Goal: Find specific page/section: Find specific page/section

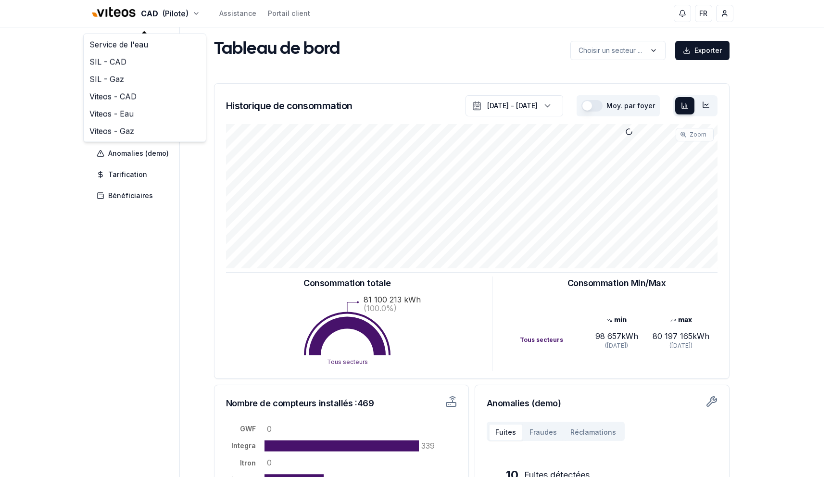
click at [62, 124] on html "CAD (Pilote) Assistance Portail client FR [PERSON_NAME] - superadmin Tableau de…" at bounding box center [415, 298] width 831 height 596
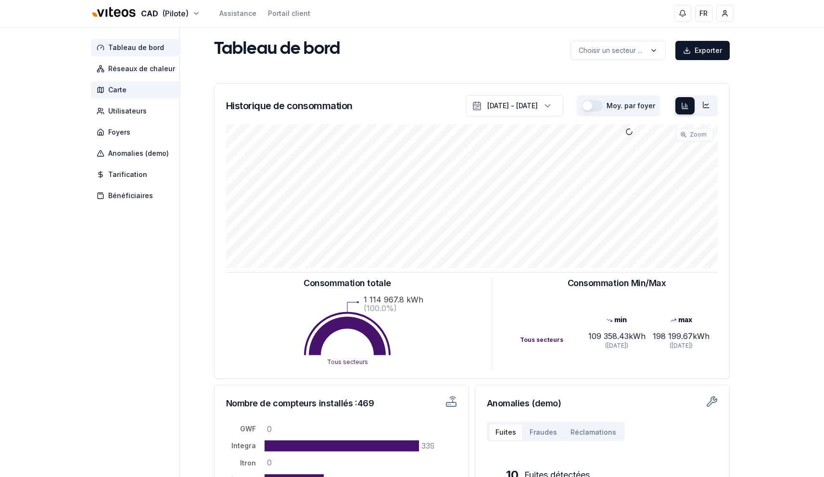
click at [126, 86] on span "Carte" at bounding box center [136, 89] width 90 height 17
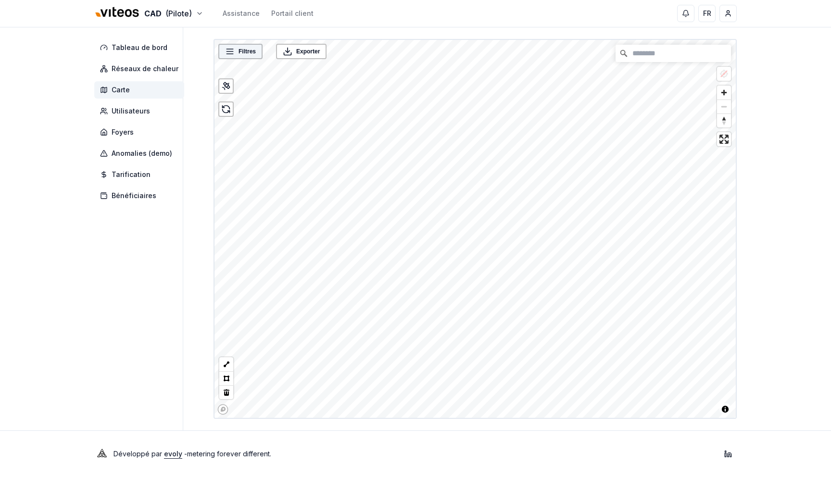
click at [235, 50] on div "Filtres" at bounding box center [240, 52] width 38 height 10
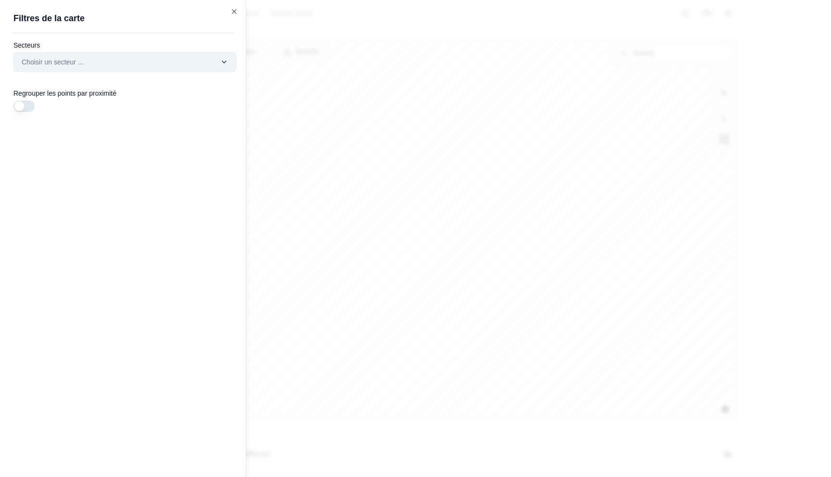
click at [214, 56] on div "Filtres © Mapbox © OpenStreetMap Improve this map Exporter Filtres de la carte …" at bounding box center [475, 229] width 523 height 380
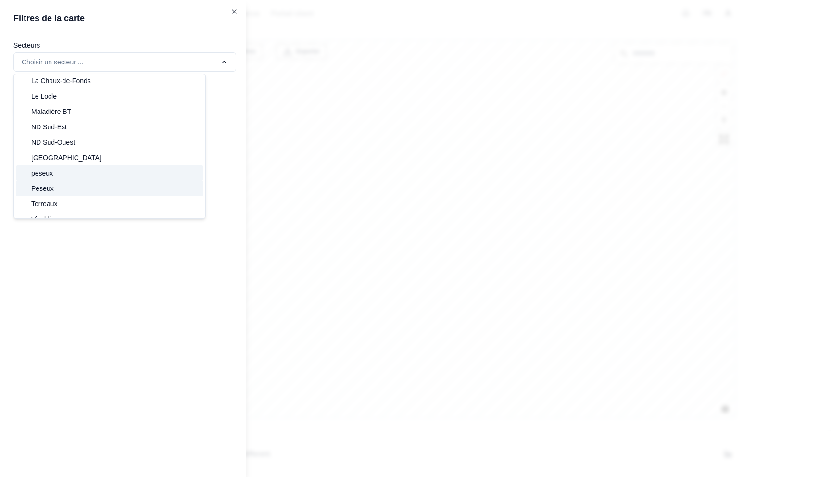
scroll to position [75, 0]
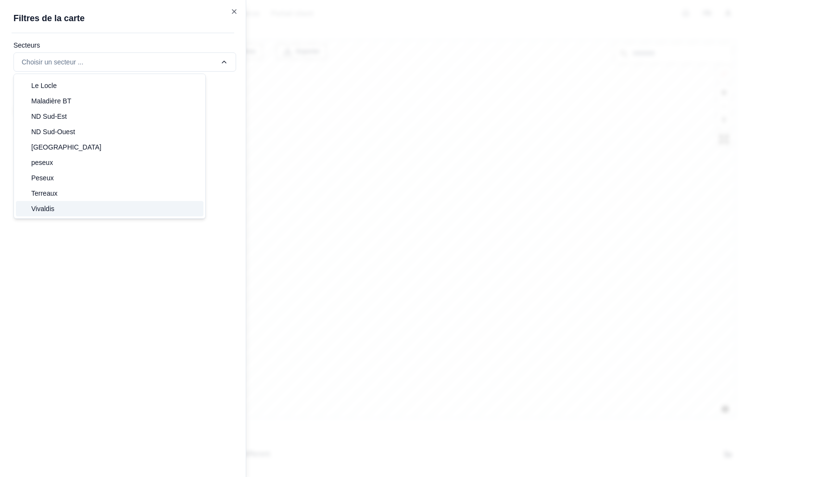
click at [92, 206] on div "Vivaldis" at bounding box center [110, 208] width 188 height 15
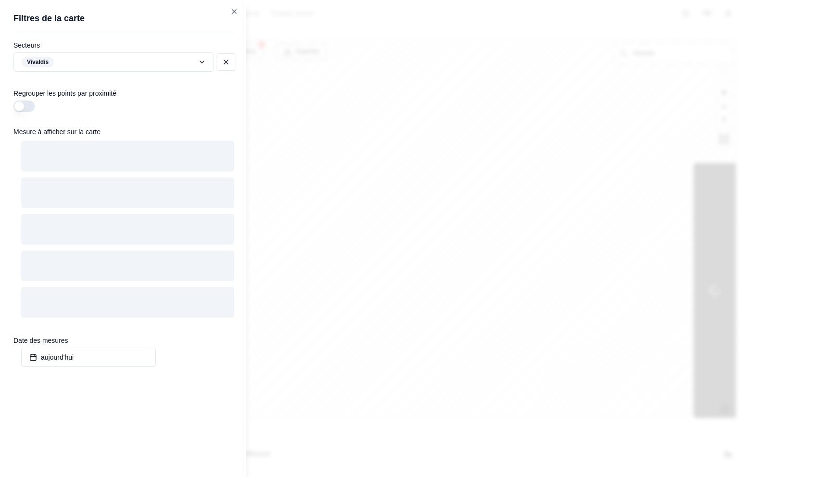
click at [420, 181] on div at bounding box center [415, 238] width 831 height 477
click at [425, 167] on div at bounding box center [415, 238] width 831 height 477
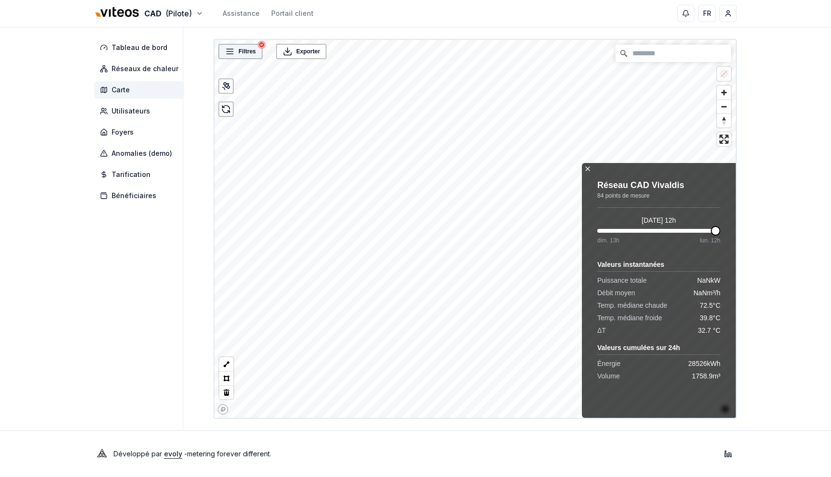
click at [246, 54] on span "Filtres" at bounding box center [247, 52] width 17 height 10
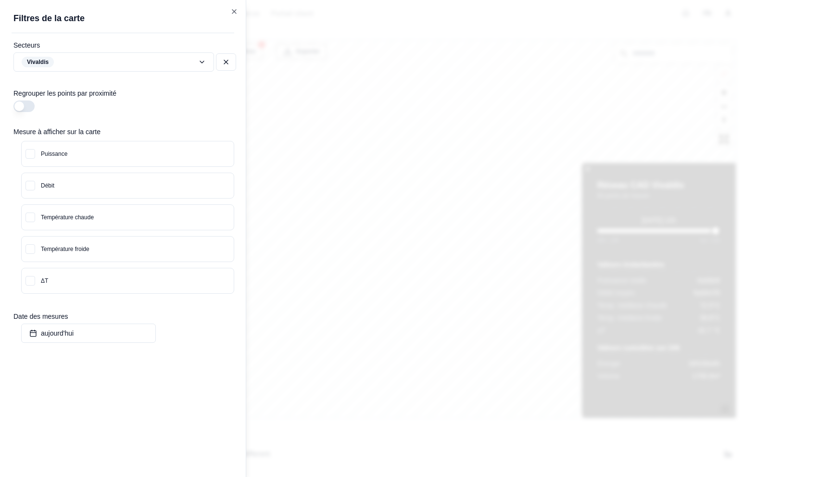
click at [93, 149] on button "Puissance" at bounding box center [128, 153] width 212 height 25
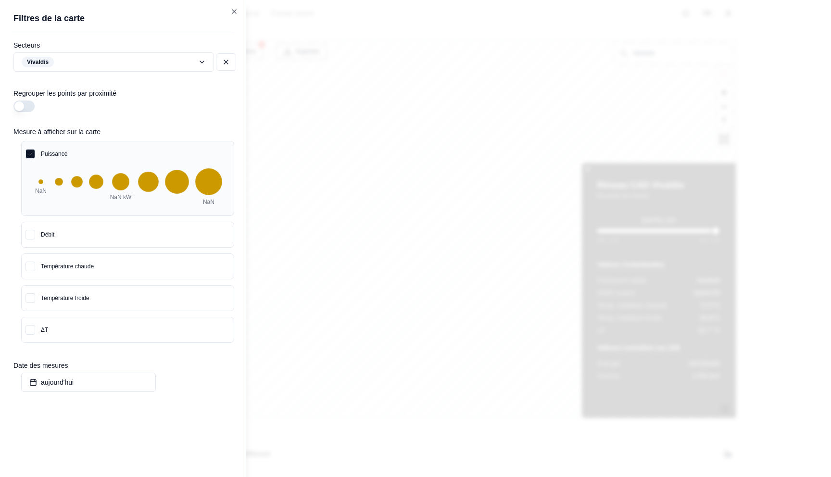
click at [367, 113] on div at bounding box center [415, 238] width 831 height 477
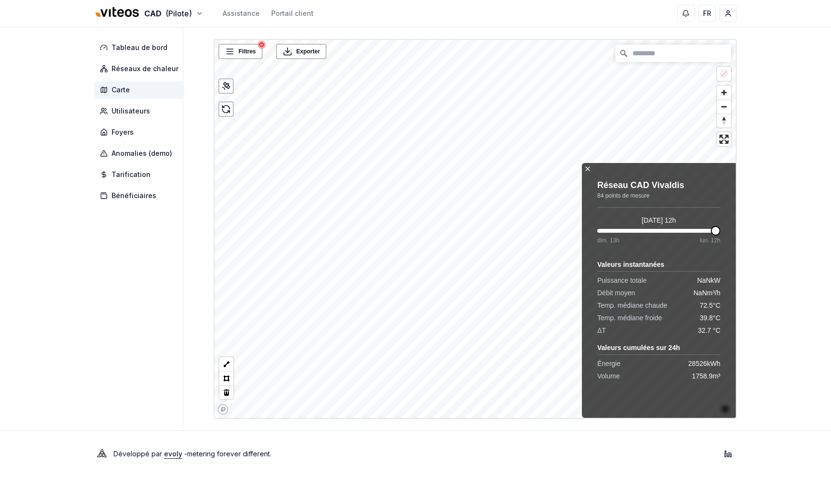
click at [720, 229] on span at bounding box center [716, 231] width 10 height 10
click at [129, 8] on html "CAD (Pilote) Assistance Portail client FR [PERSON_NAME] - superadmin Tableau de…" at bounding box center [415, 238] width 831 height 477
click at [67, 55] on html "CAD (Pilote) Assistance Portail client FR [PERSON_NAME] - superadmin Tableau de…" at bounding box center [415, 238] width 831 height 477
click at [133, 17] on html "CAD (Pilote) Assistance Portail client FR [PERSON_NAME] - superadmin Tableau de…" at bounding box center [415, 238] width 831 height 477
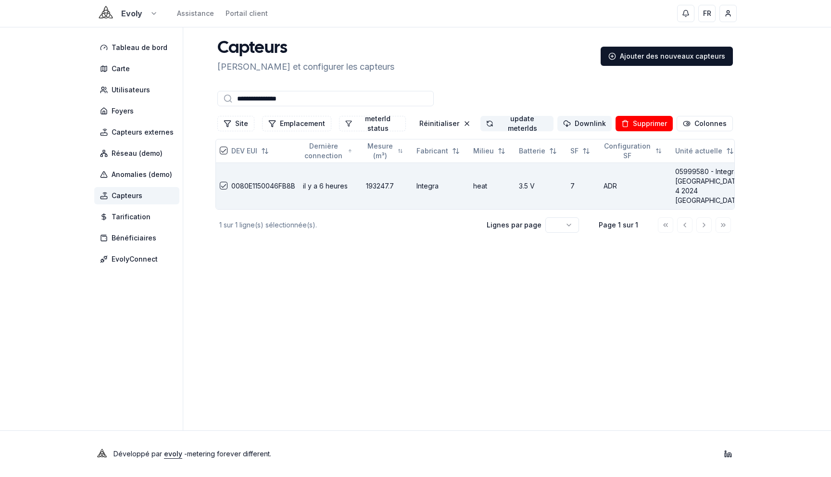
click at [124, 17] on html "**********" at bounding box center [415, 238] width 831 height 477
